Goal: Find specific page/section

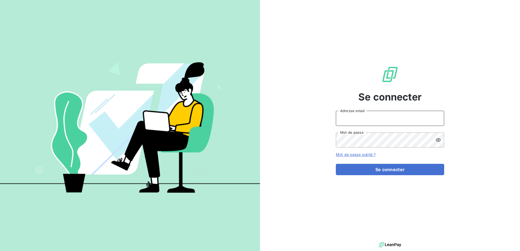
click at [354, 116] on input "Adresse email" at bounding box center [390, 118] width 108 height 15
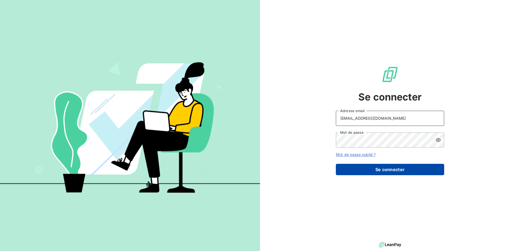
type input "[EMAIL_ADDRESS][DOMAIN_NAME]"
click at [372, 172] on button "Se connecter" at bounding box center [390, 169] width 108 height 11
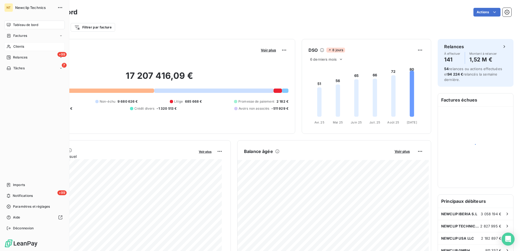
click at [13, 47] on div "Clients" at bounding box center [34, 46] width 60 height 9
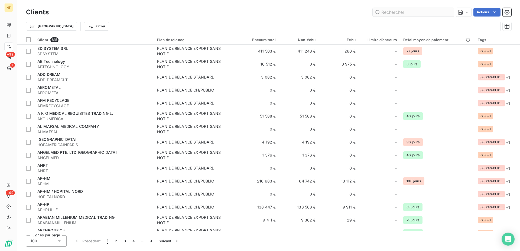
click at [386, 13] on input "text" at bounding box center [413, 12] width 81 height 9
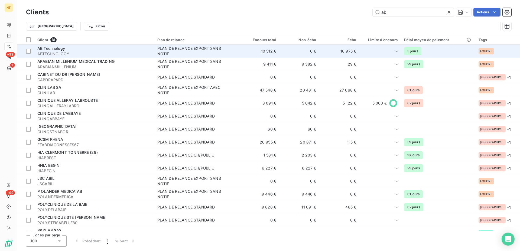
type input "ab"
click at [86, 49] on div "AB Technology" at bounding box center [93, 48] width 113 height 5
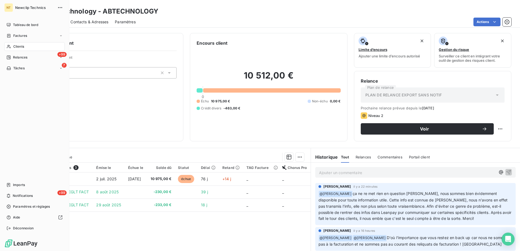
click at [20, 44] on span "Clients" at bounding box center [18, 46] width 11 height 5
